Goal: Task Accomplishment & Management: Use online tool/utility

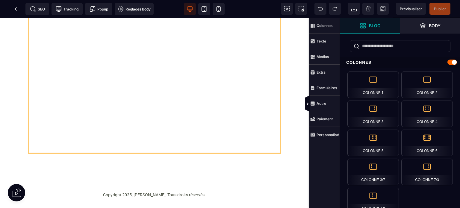
scroll to position [171, 0]
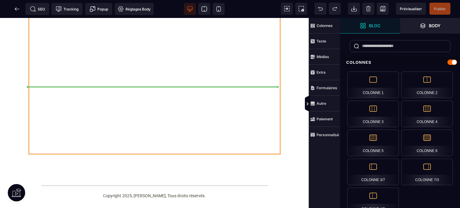
drag, startPoint x: 272, startPoint y: 25, endPoint x: 271, endPoint y: 42, distance: 17.1
click at [271, 42] on div at bounding box center [155, 35] width 252 height 240
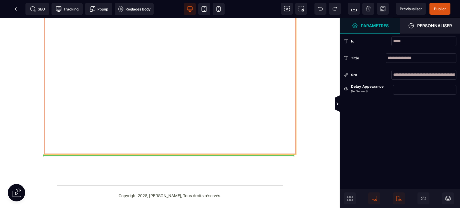
drag, startPoint x: 287, startPoint y: 67, endPoint x: 286, endPoint y: 84, distance: 17.7
click at [286, 84] on div at bounding box center [170, 35] width 252 height 240
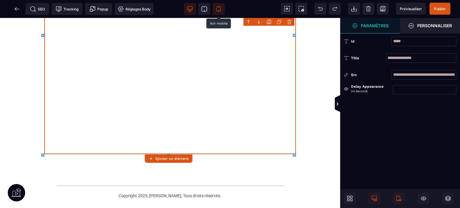
click at [218, 7] on icon at bounding box center [219, 9] width 6 height 6
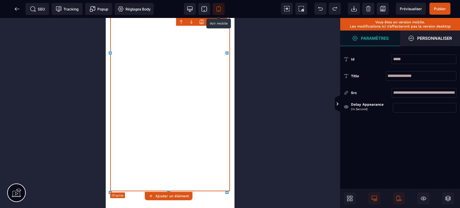
scroll to position [205, 0]
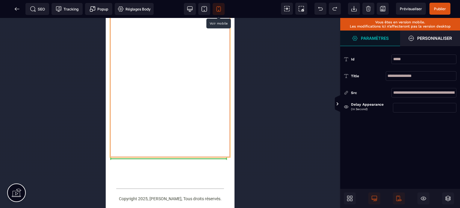
click at [223, 84] on div at bounding box center [170, 17] width 120 height 279
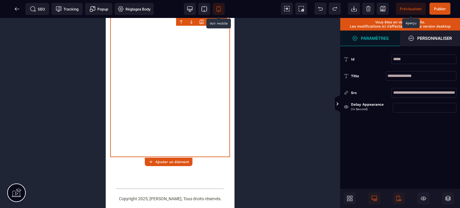
click at [406, 8] on span "Prévisualiser" at bounding box center [411, 9] width 22 height 4
click at [15, 10] on icon at bounding box center [16, 8] width 2 height 3
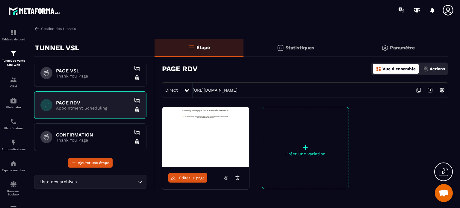
scroll to position [36, 0]
click at [225, 177] on icon at bounding box center [225, 177] width 5 height 5
click at [293, 49] on p "Statistiques" at bounding box center [299, 48] width 29 height 6
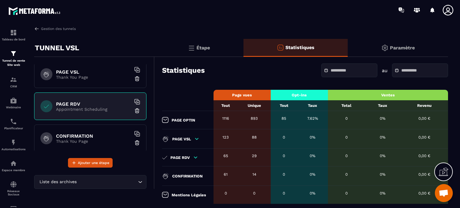
scroll to position [16, 0]
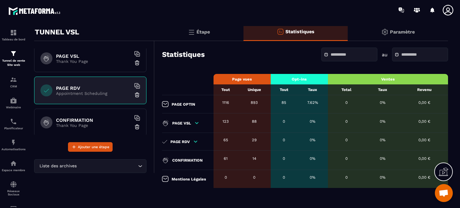
click at [348, 54] on input "text" at bounding box center [352, 54] width 42 height 4
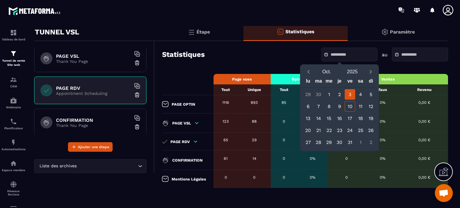
click at [352, 95] on div "3" at bounding box center [350, 94] width 10 height 10
type input "**********"
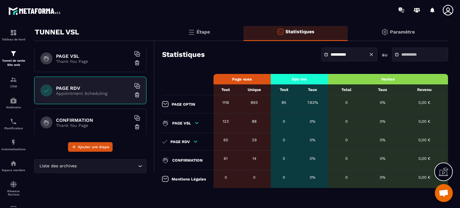
click at [403, 53] on input "text" at bounding box center [422, 54] width 42 height 4
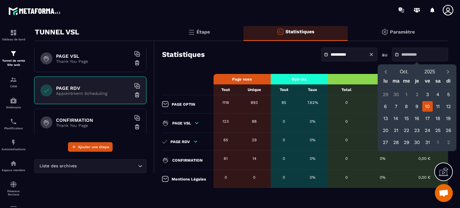
click at [427, 106] on div "10" at bounding box center [427, 106] width 10 height 10
type input "**********"
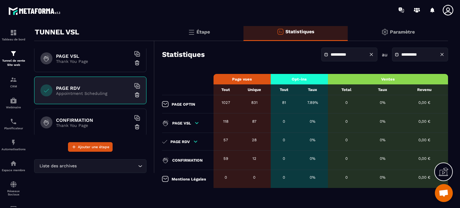
click at [206, 32] on p "Étape" at bounding box center [202, 32] width 13 height 6
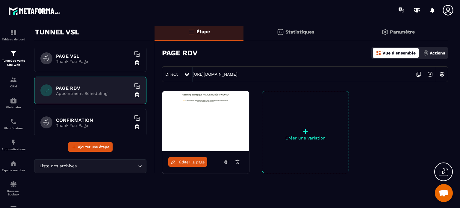
click at [440, 52] on p "Actions" at bounding box center [437, 53] width 15 height 5
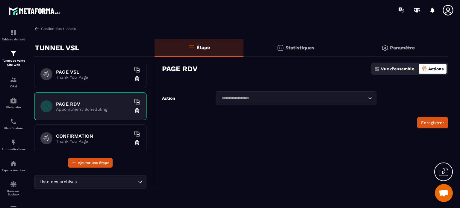
scroll to position [0, 0]
click at [399, 46] on p "Paramètre" at bounding box center [402, 48] width 25 height 6
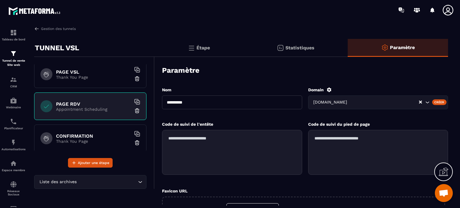
click at [199, 49] on p "Étape" at bounding box center [202, 48] width 13 height 6
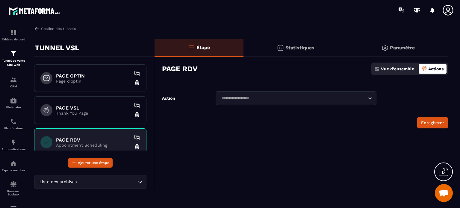
click at [294, 49] on p "Statistiques" at bounding box center [299, 48] width 29 height 6
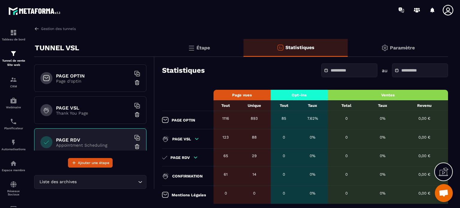
click at [445, 173] on icon at bounding box center [444, 172] width 10 height 10
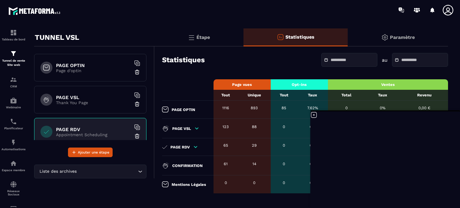
scroll to position [16, 0]
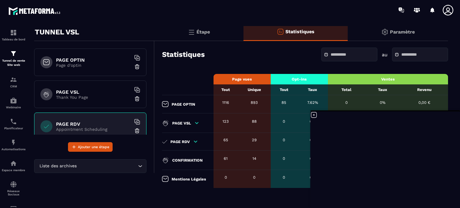
click at [314, 114] on icon at bounding box center [313, 114] width 7 height 7
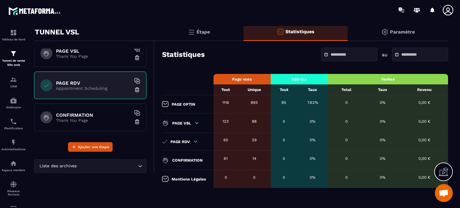
scroll to position [42, 0]
click at [84, 112] on h6 "CONFIRMATION" at bounding box center [93, 115] width 75 height 6
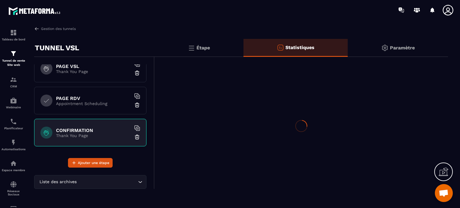
scroll to position [0, 0]
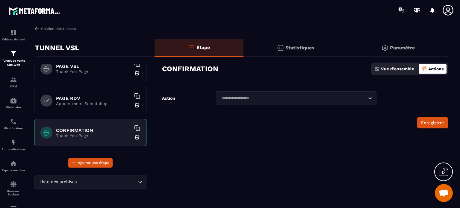
click at [77, 99] on h6 "PAGE RDV" at bounding box center [93, 99] width 75 height 6
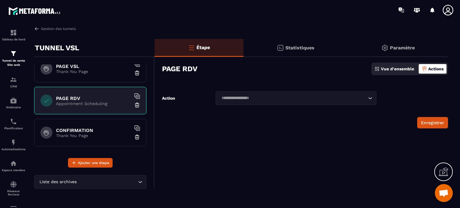
click at [78, 67] on h6 "PAGE VSL" at bounding box center [93, 66] width 75 height 6
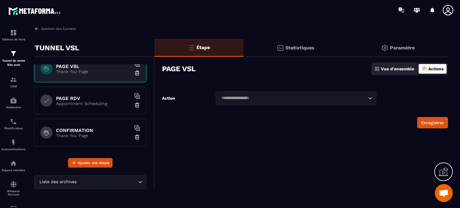
click at [79, 98] on h6 "PAGE RDV" at bounding box center [93, 99] width 75 height 6
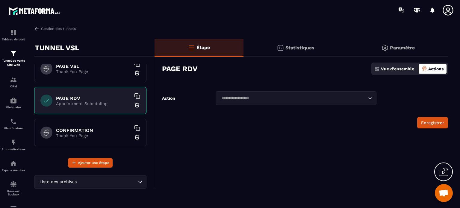
click at [300, 47] on p "Statistiques" at bounding box center [299, 48] width 29 height 6
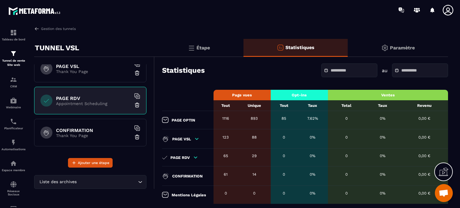
click at [206, 49] on p "Étape" at bounding box center [202, 48] width 13 height 6
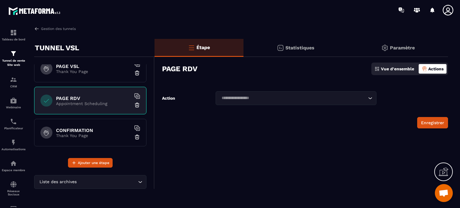
click at [86, 131] on h6 "CONFIRMATION" at bounding box center [93, 131] width 75 height 6
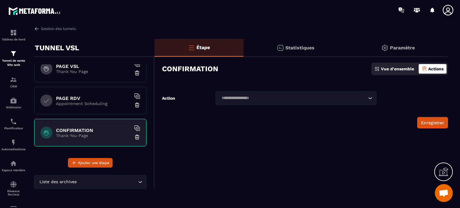
click at [299, 46] on p "Statistiques" at bounding box center [299, 48] width 29 height 6
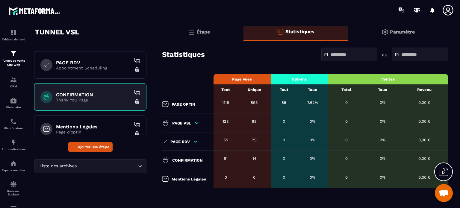
scroll to position [73, 0]
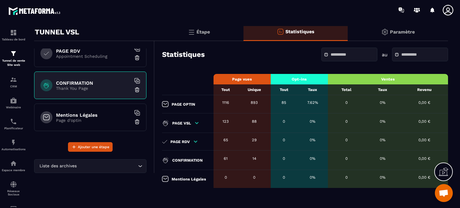
click at [399, 31] on p "Paramètre" at bounding box center [402, 32] width 25 height 6
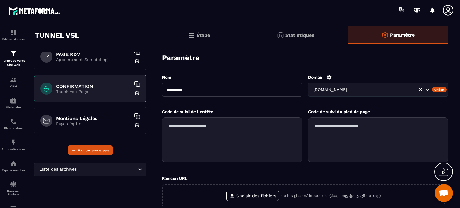
click at [67, 57] on p "Appointment Scheduling" at bounding box center [93, 59] width 75 height 5
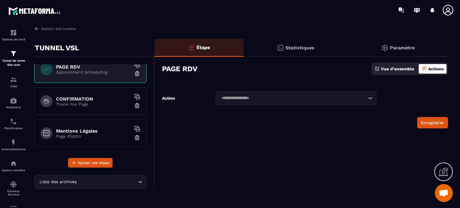
click at [297, 45] on p "Statistiques" at bounding box center [299, 48] width 29 height 6
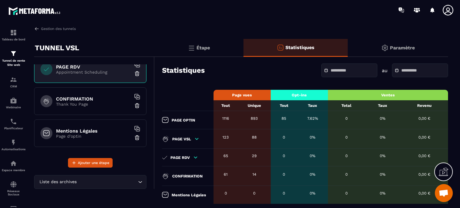
click at [69, 99] on h6 "CONFIRMATION" at bounding box center [93, 99] width 75 height 6
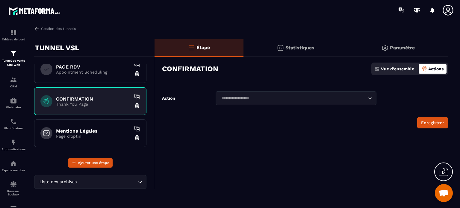
click at [296, 47] on p "Statistiques" at bounding box center [299, 48] width 29 height 6
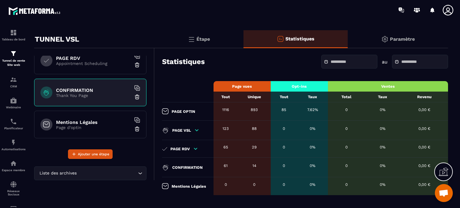
scroll to position [16, 0]
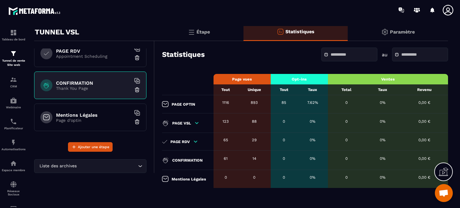
click at [334, 55] on input "text" at bounding box center [352, 54] width 42 height 4
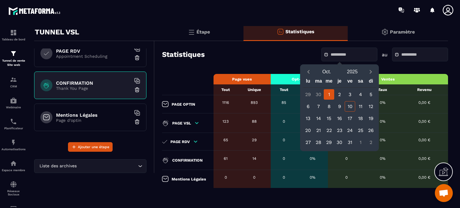
click at [329, 93] on div "1" at bounding box center [329, 94] width 10 height 10
type input "**********"
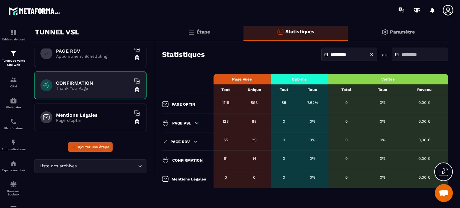
click at [401, 55] on input "text" at bounding box center [422, 54] width 42 height 4
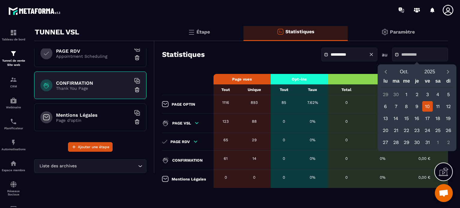
click at [426, 106] on div "10" at bounding box center [427, 106] width 10 height 10
type input "**********"
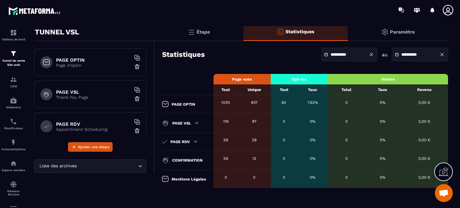
scroll to position [73, 0]
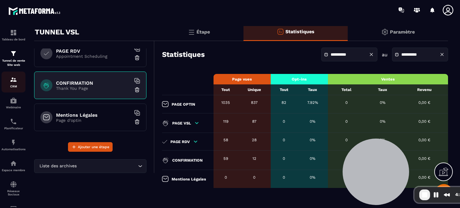
click at [11, 82] on img at bounding box center [13, 79] width 7 height 7
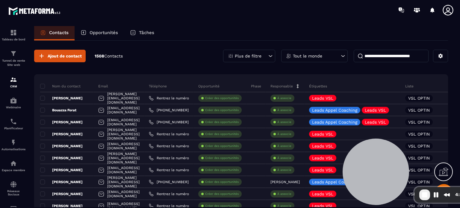
click at [146, 31] on p "Tâches" at bounding box center [146, 32] width 15 height 5
